Goal: Complete application form

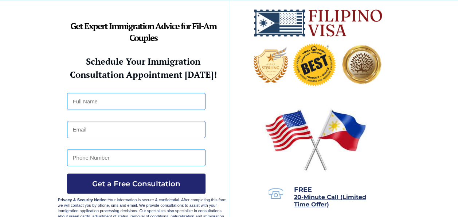
click at [136, 96] on input "text" at bounding box center [136, 101] width 139 height 17
type input "Kimberly Ann Frei"
type input "kimberly.frei@hotmail.com"
type input "0793801373"
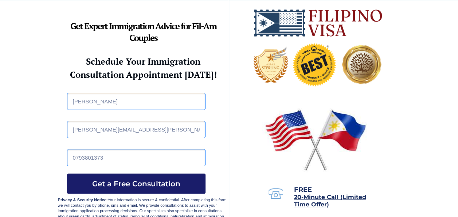
click at [114, 179] on span "Get a Free Consultation" at bounding box center [136, 183] width 139 height 9
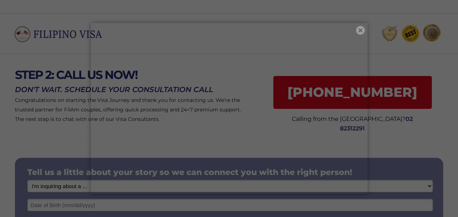
click at [364, 32] on button "×" at bounding box center [360, 30] width 9 height 9
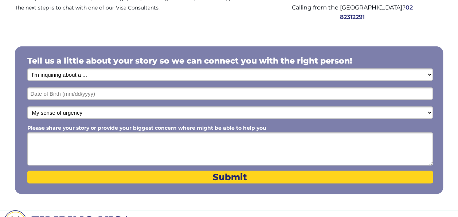
scroll to position [128, 0]
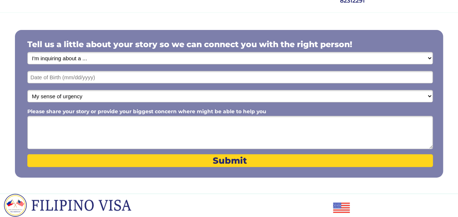
click at [206, 62] on select "I'm inquiring about a ... I don't know or other services Retirement Visa for Th…" at bounding box center [230, 58] width 406 height 12
select select "1798"
click at [27, 52] on select "I'm inquiring about a ... I don't know or other services Retirement Visa for Th…" at bounding box center [230, 58] width 406 height 12
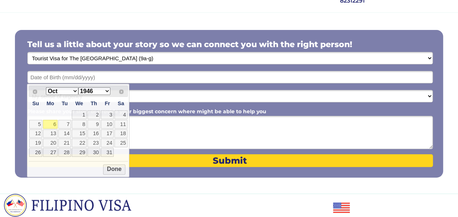
click at [91, 75] on input "text" at bounding box center [230, 77] width 406 height 12
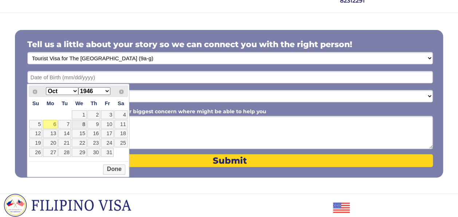
click at [81, 123] on link "8" at bounding box center [79, 124] width 15 height 9
type input "[DATE]"
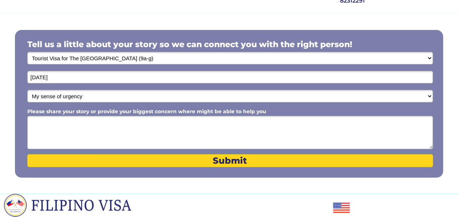
click at [98, 70] on div at bounding box center [229, 103] width 428 height 147
click at [96, 75] on input "[DATE]" at bounding box center [230, 77] width 406 height 12
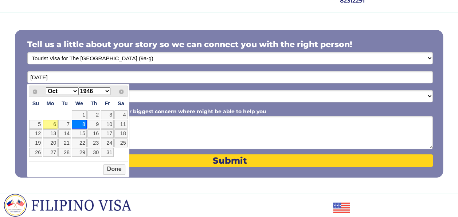
click at [96, 75] on input "[DATE]" at bounding box center [230, 77] width 406 height 12
drag, startPoint x: 96, startPoint y: 75, endPoint x: 109, endPoint y: 91, distance: 20.7
click at [109, 91] on select "1946 1947 1948 1949 1950 1951 1952 1953 1954 1955 1956 1957 1958 1959 1960 1961…" at bounding box center [94, 91] width 32 height 8
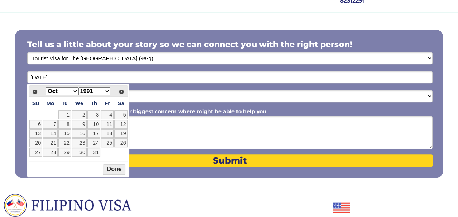
click at [121, 170] on button "Done" at bounding box center [114, 169] width 22 height 10
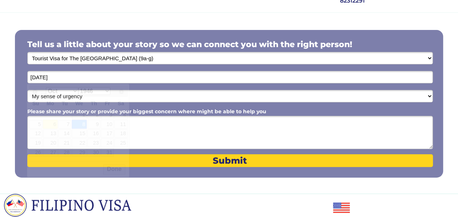
click at [117, 80] on input "[DATE]" at bounding box center [230, 77] width 406 height 12
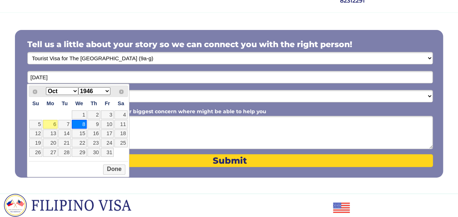
click at [112, 79] on input "[DATE]" at bounding box center [230, 77] width 406 height 12
click at [113, 172] on button "Done" at bounding box center [114, 169] width 22 height 10
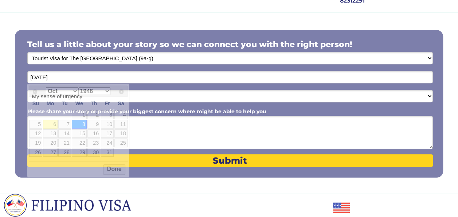
click at [98, 81] on input "[DATE]" at bounding box center [230, 77] width 406 height 12
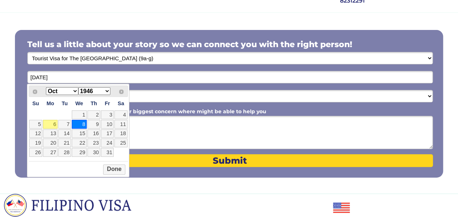
click at [252, 81] on input "[DATE]" at bounding box center [230, 77] width 406 height 12
click at [102, 73] on input "[DATE]" at bounding box center [230, 77] width 406 height 12
